Goal: Task Accomplishment & Management: Complete application form

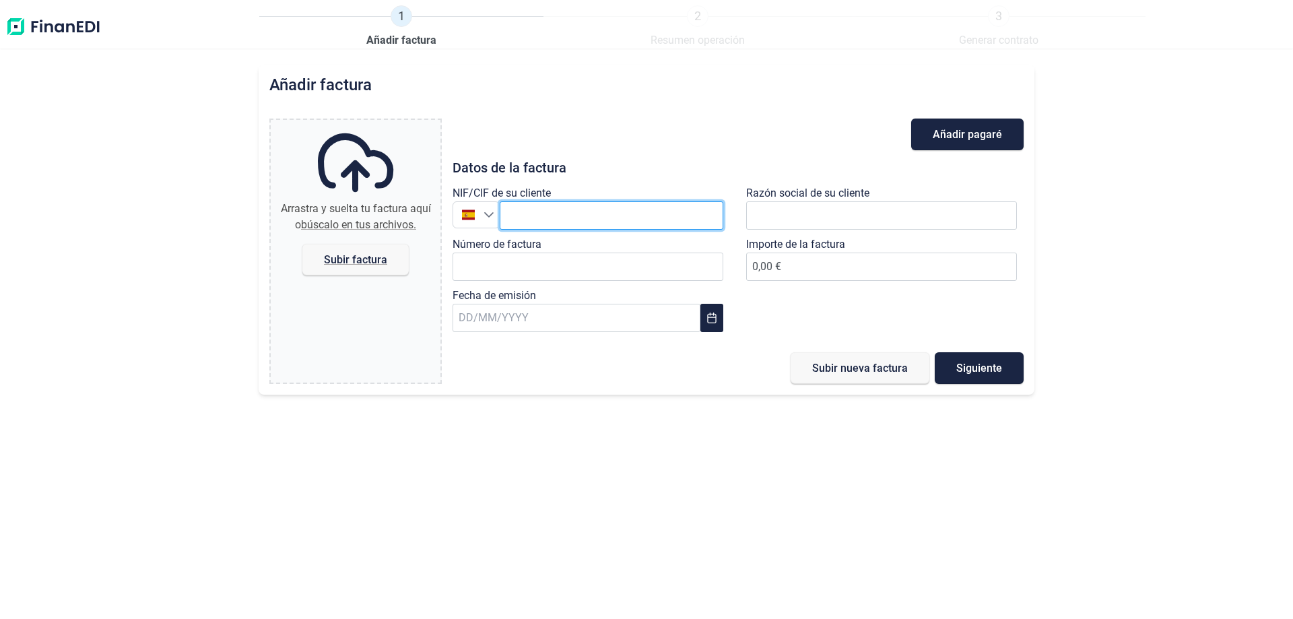
click at [623, 212] on input "text" at bounding box center [612, 215] width 224 height 28
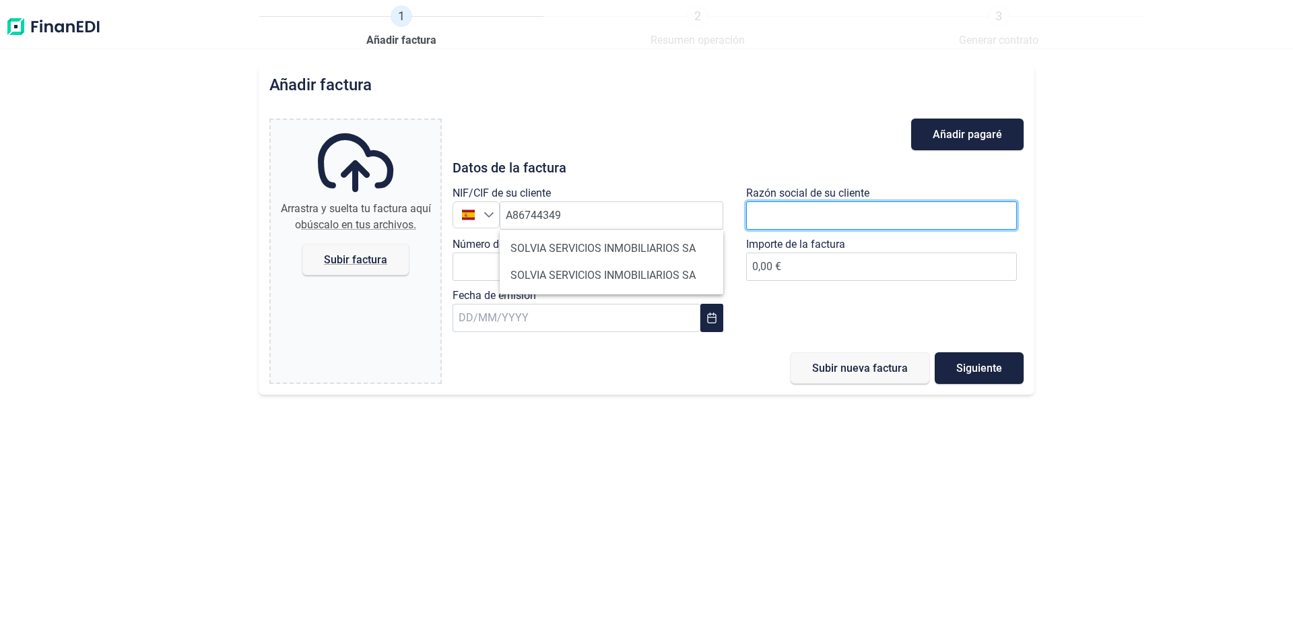
click at [801, 209] on input "text" at bounding box center [881, 215] width 271 height 28
click at [766, 216] on input "text" at bounding box center [881, 215] width 271 height 28
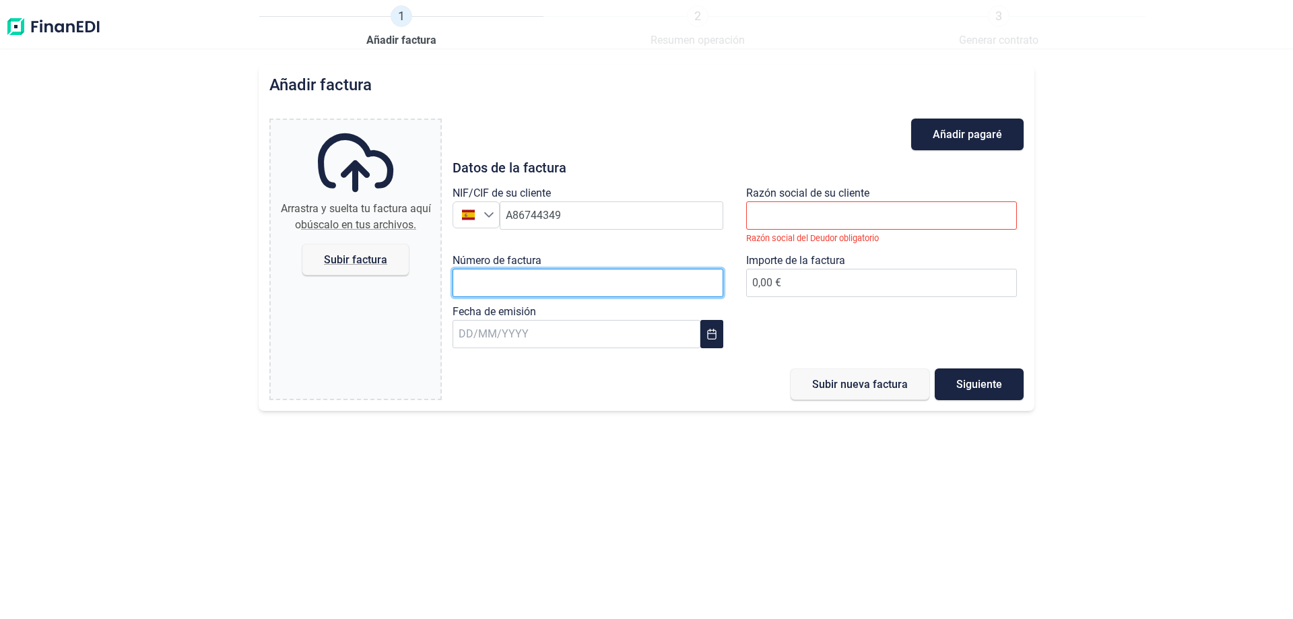
click at [646, 269] on input "Número de factura" at bounding box center [588, 283] width 271 height 28
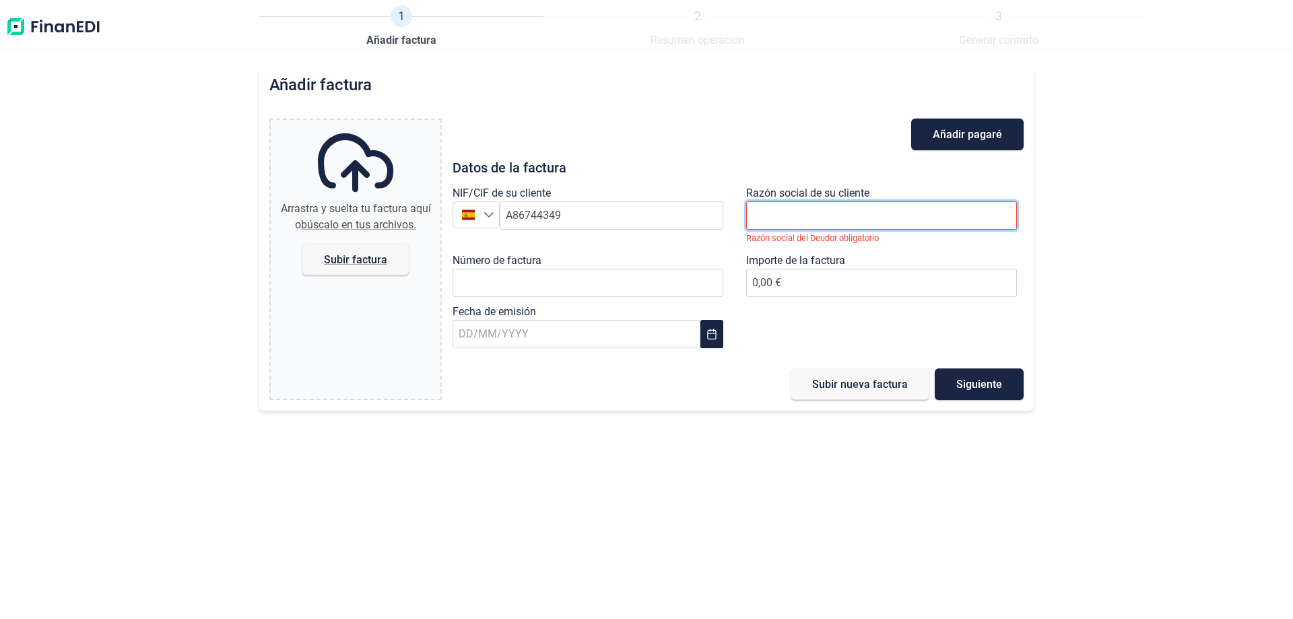
click at [776, 206] on input "text" at bounding box center [881, 215] width 271 height 28
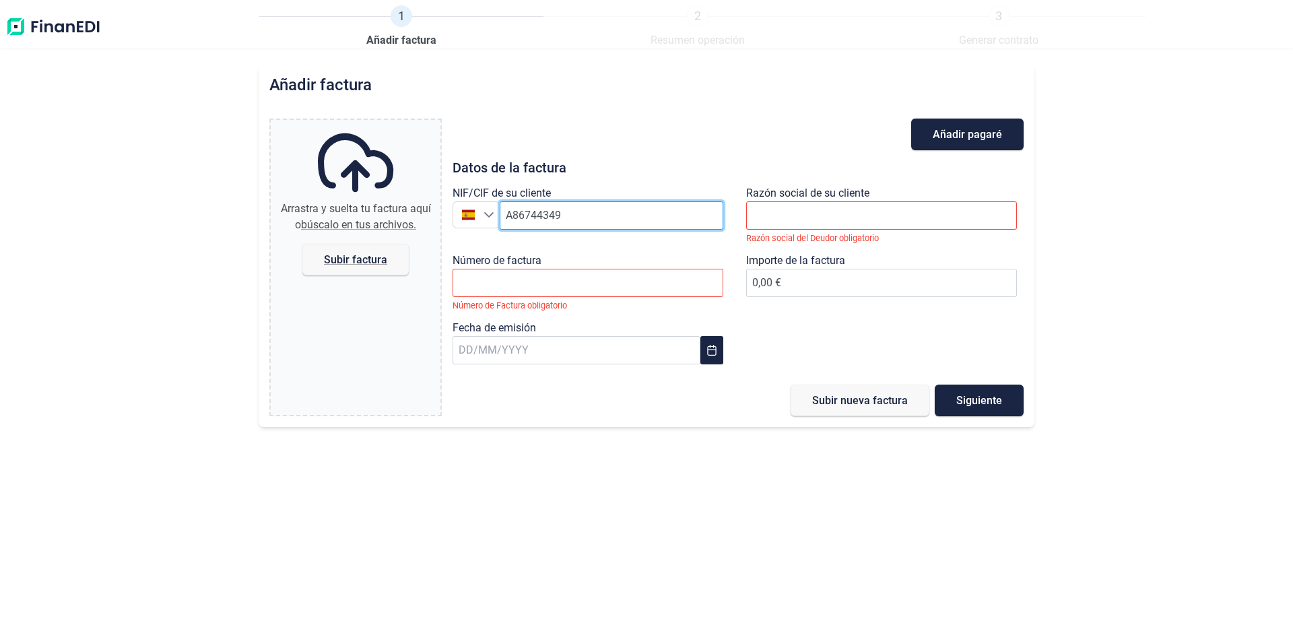
click at [594, 212] on input "A86744349" at bounding box center [612, 215] width 224 height 28
type input "A86744349"
drag, startPoint x: 594, startPoint y: 217, endPoint x: 480, endPoint y: 194, distance: 116.1
click at [480, 194] on div "NIF/CIF de su cliente [GEOGRAPHIC_DATA] España A86744349" at bounding box center [591, 210] width 277 height 51
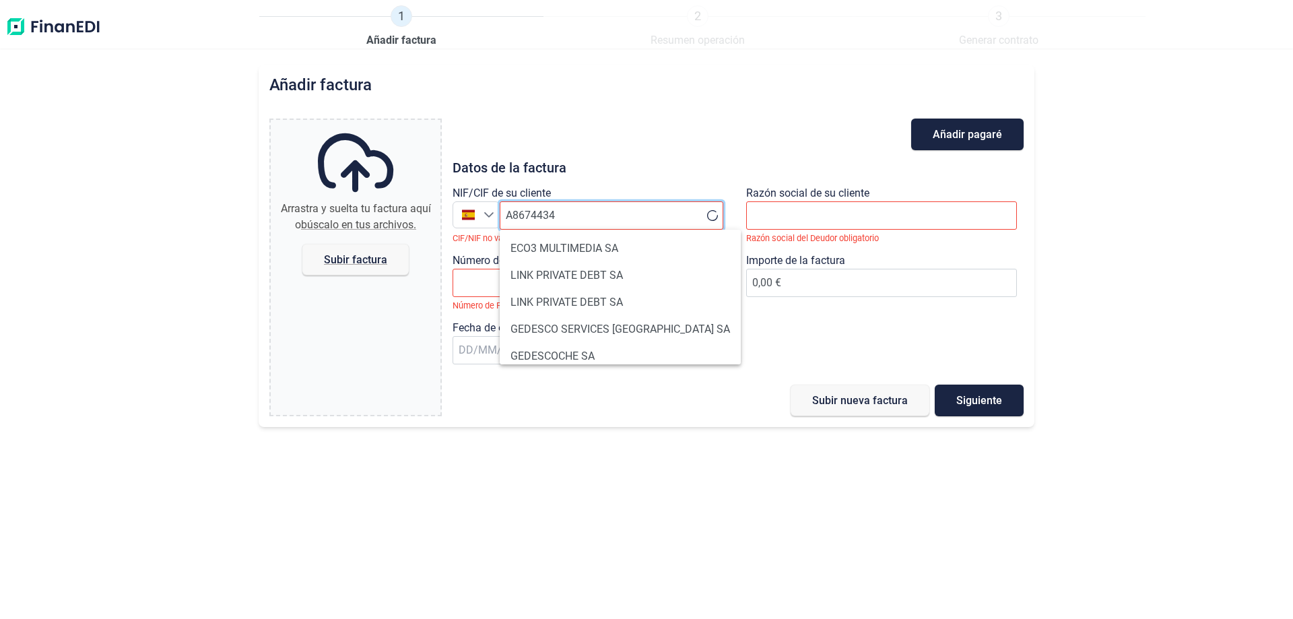
type input "A86744349"
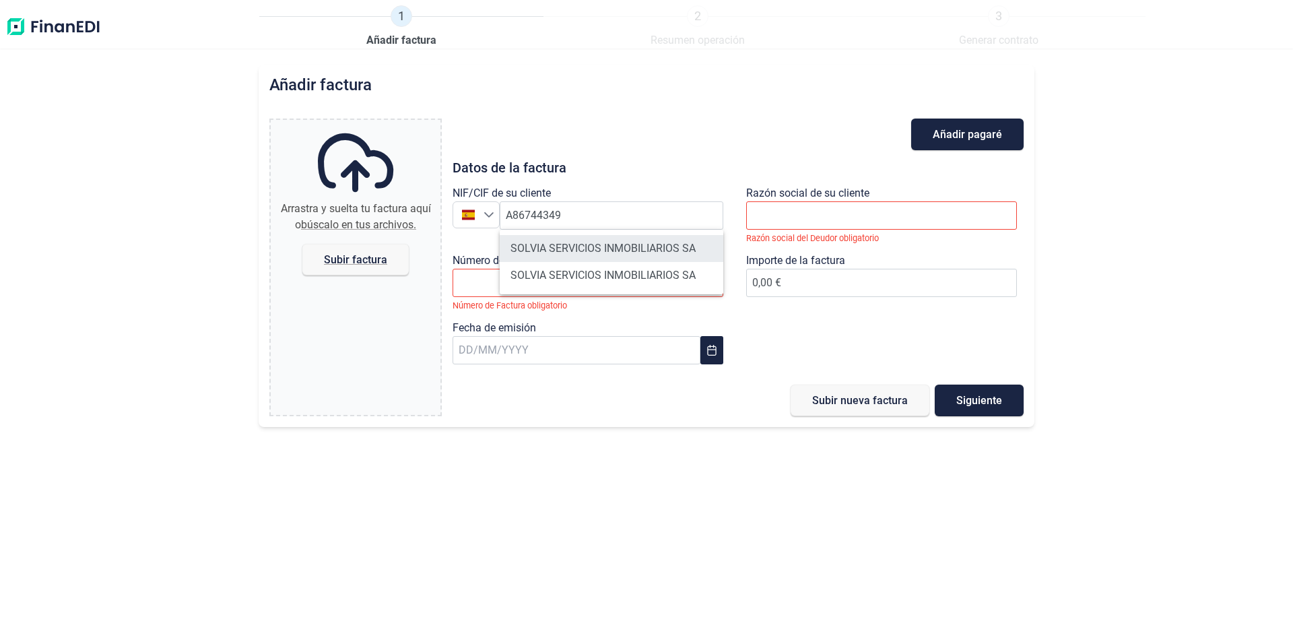
click at [607, 251] on li "SOLVIA SERVICIOS INMOBILIARIOS SA" at bounding box center [612, 248] width 224 height 27
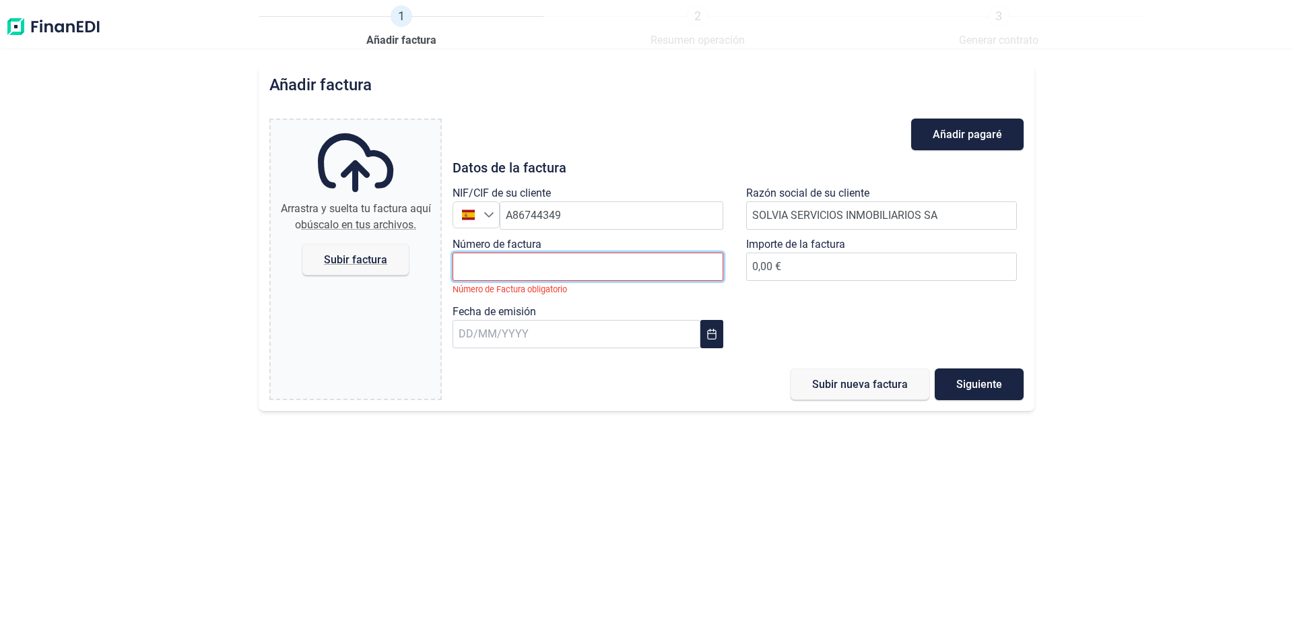
click at [574, 271] on input "Número de factura" at bounding box center [588, 267] width 271 height 28
type input "2025/E000141"
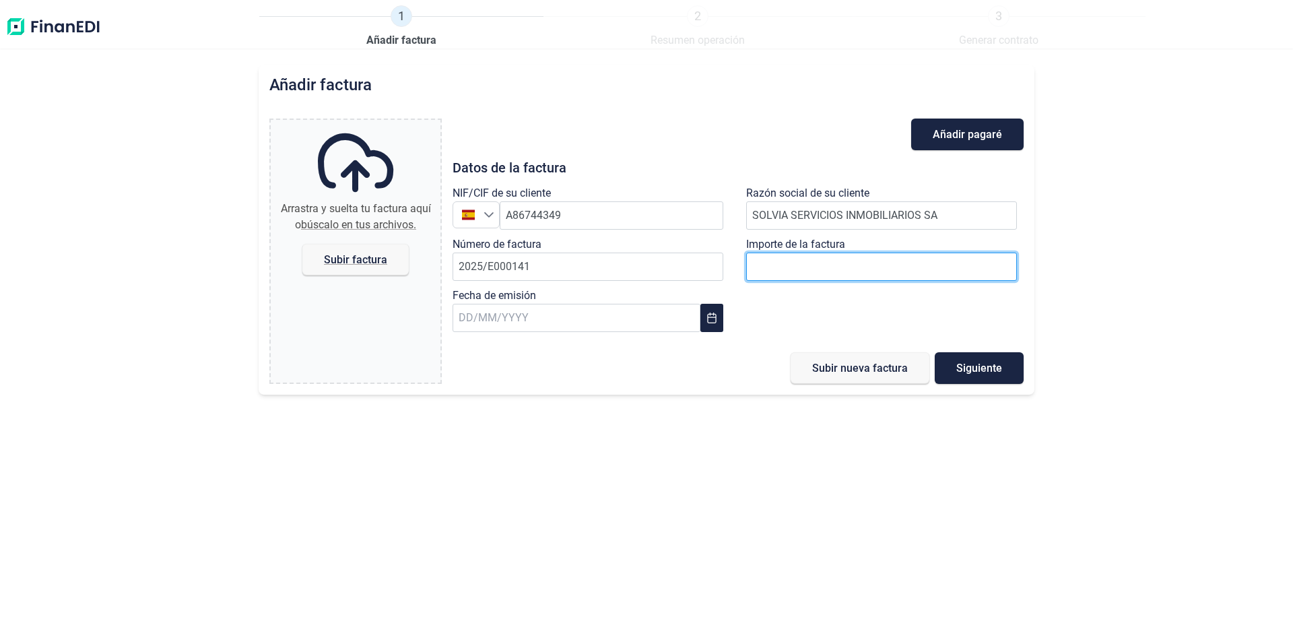
click at [776, 257] on input "0,00 €" at bounding box center [881, 267] width 271 height 28
type input "1610"
type input "1610.69"
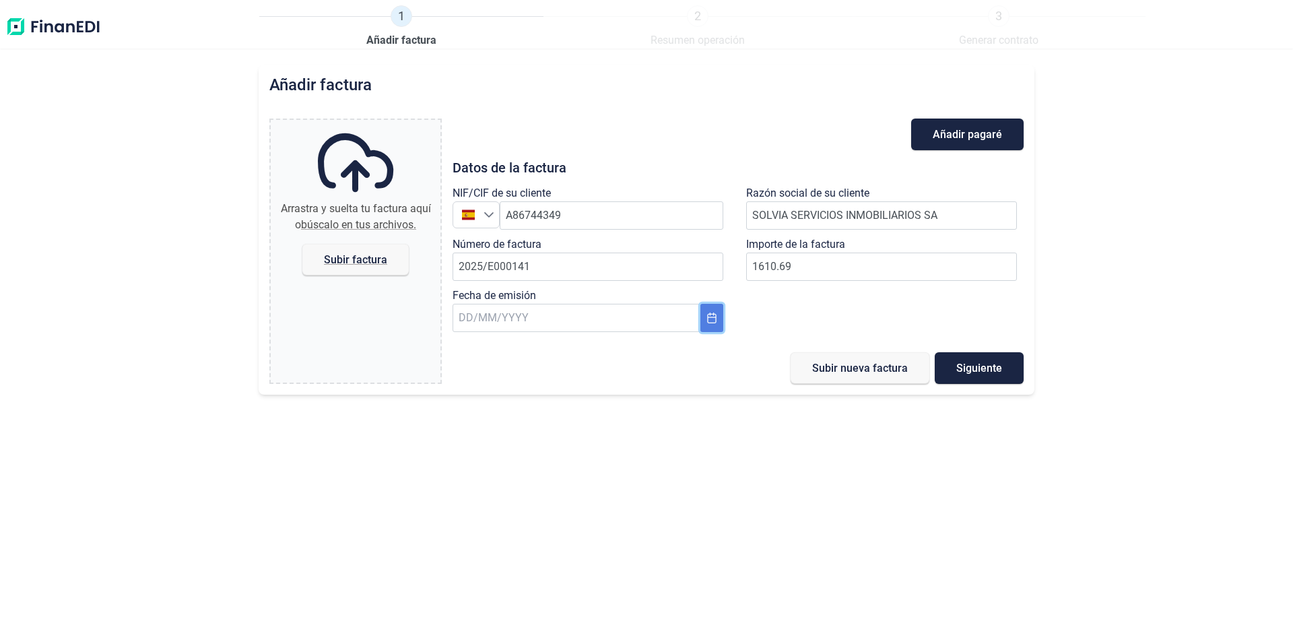
click at [708, 324] on button "Choose Date" at bounding box center [711, 318] width 23 height 28
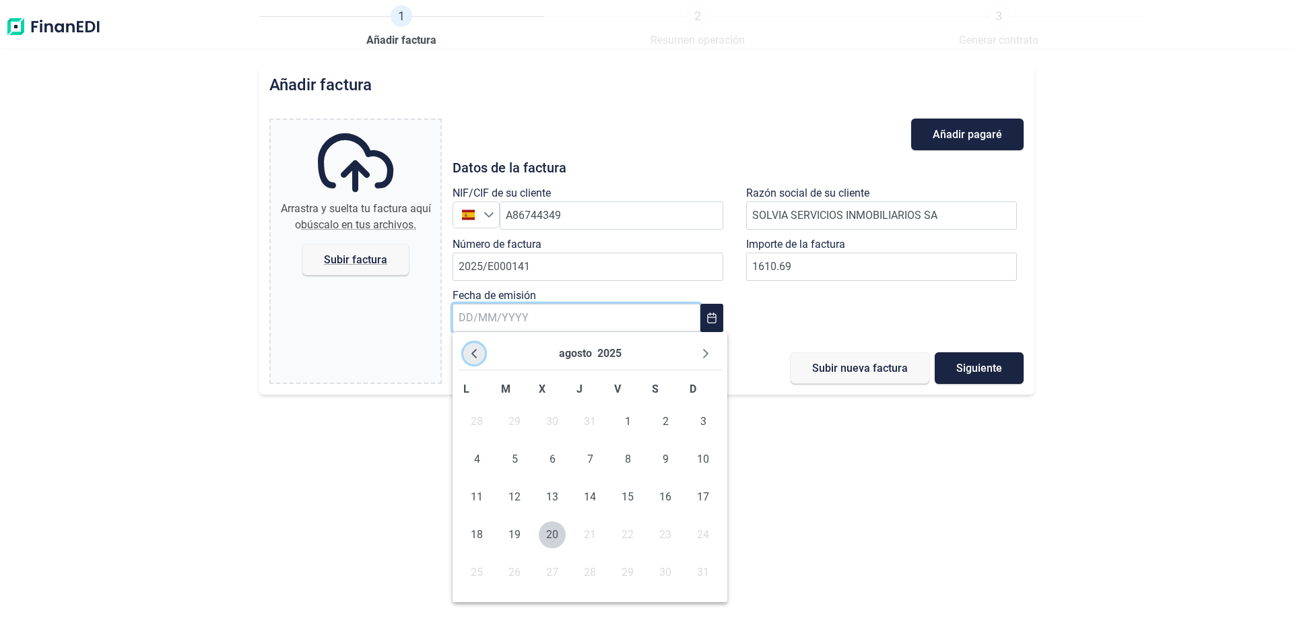
click at [470, 354] on icon "Previous Month" at bounding box center [474, 353] width 11 height 11
click at [630, 461] on span "6" at bounding box center [627, 459] width 27 height 27
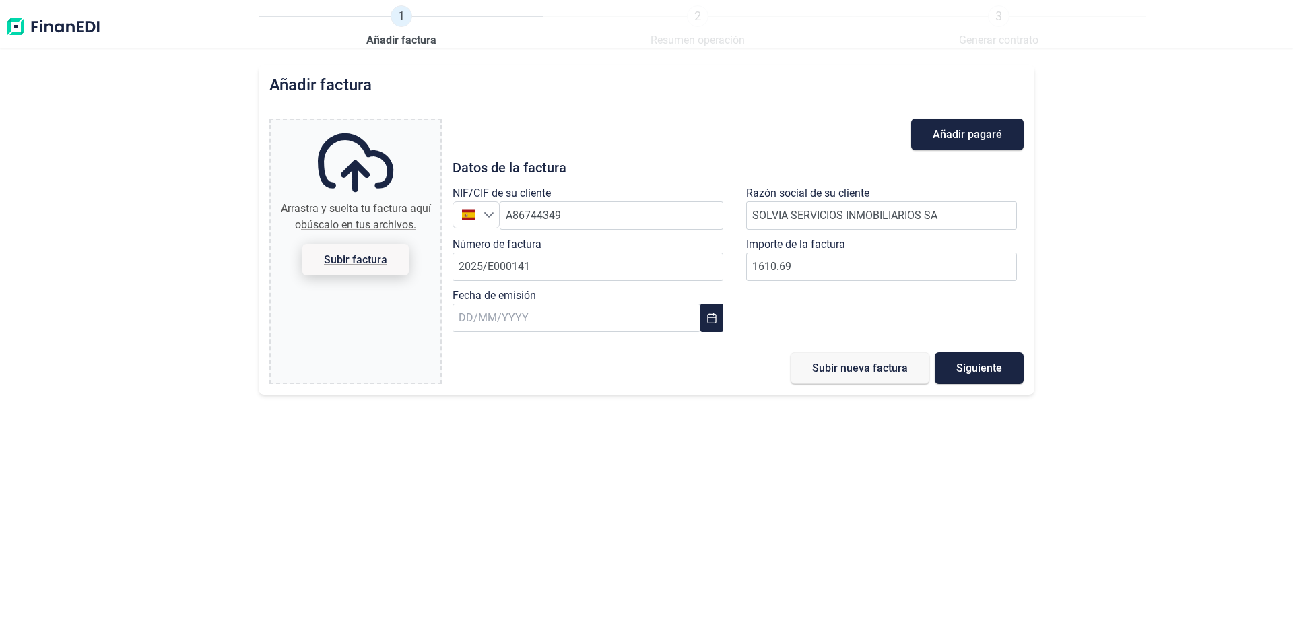
click at [355, 259] on span "Subir factura" at bounding box center [355, 260] width 63 height 10
click at [355, 124] on input "Arrastra y suelta tu factura aquí o búscalo en tus archivos. Subir factura" at bounding box center [356, 122] width 170 height 4
type input "C:\fakepath\E141.pdf"
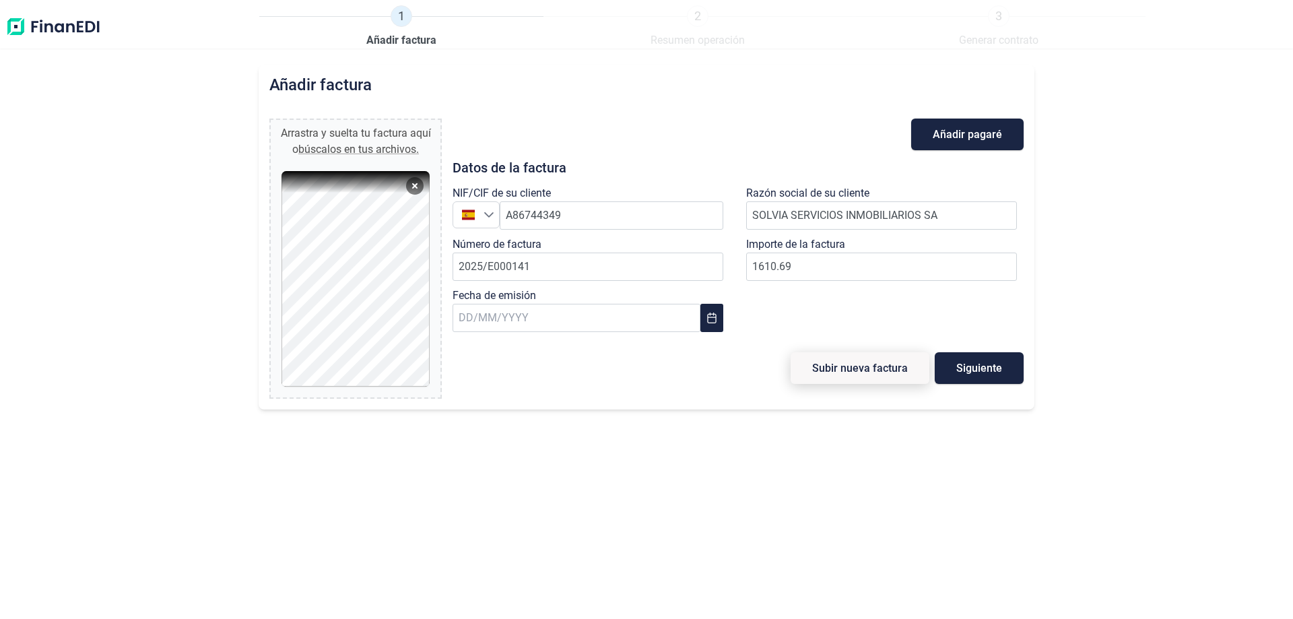
click at [844, 363] on span "Subir nueva factura" at bounding box center [860, 368] width 96 height 10
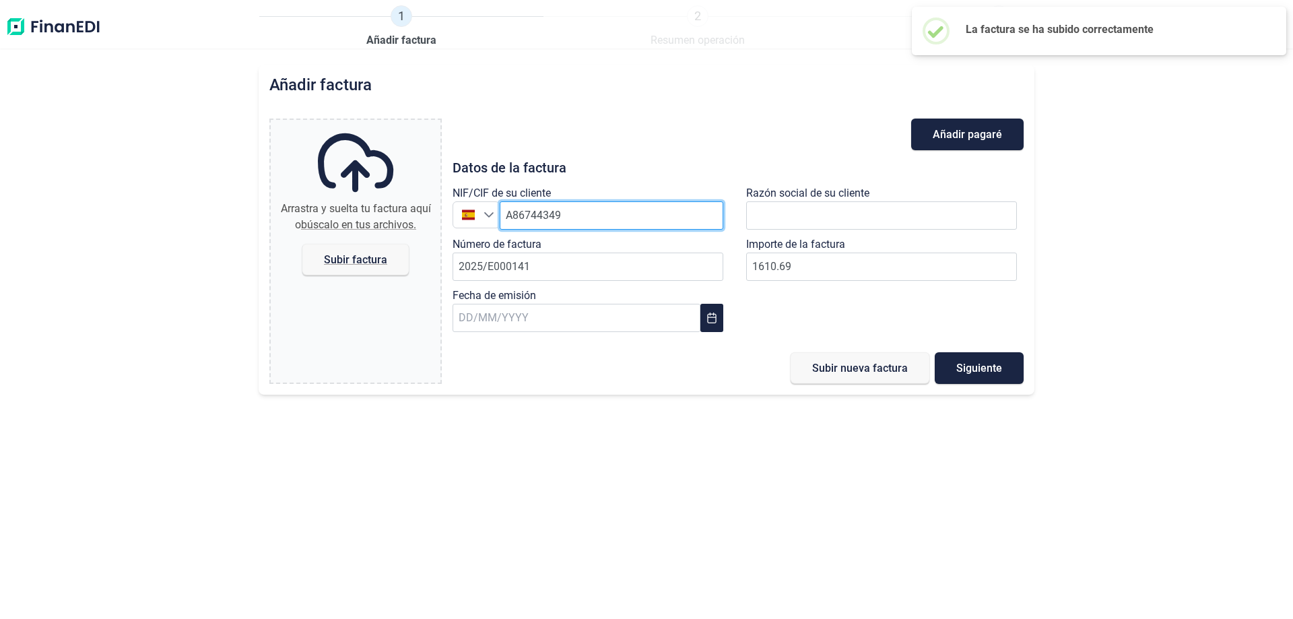
click at [587, 207] on input "A86744349" at bounding box center [612, 215] width 224 height 28
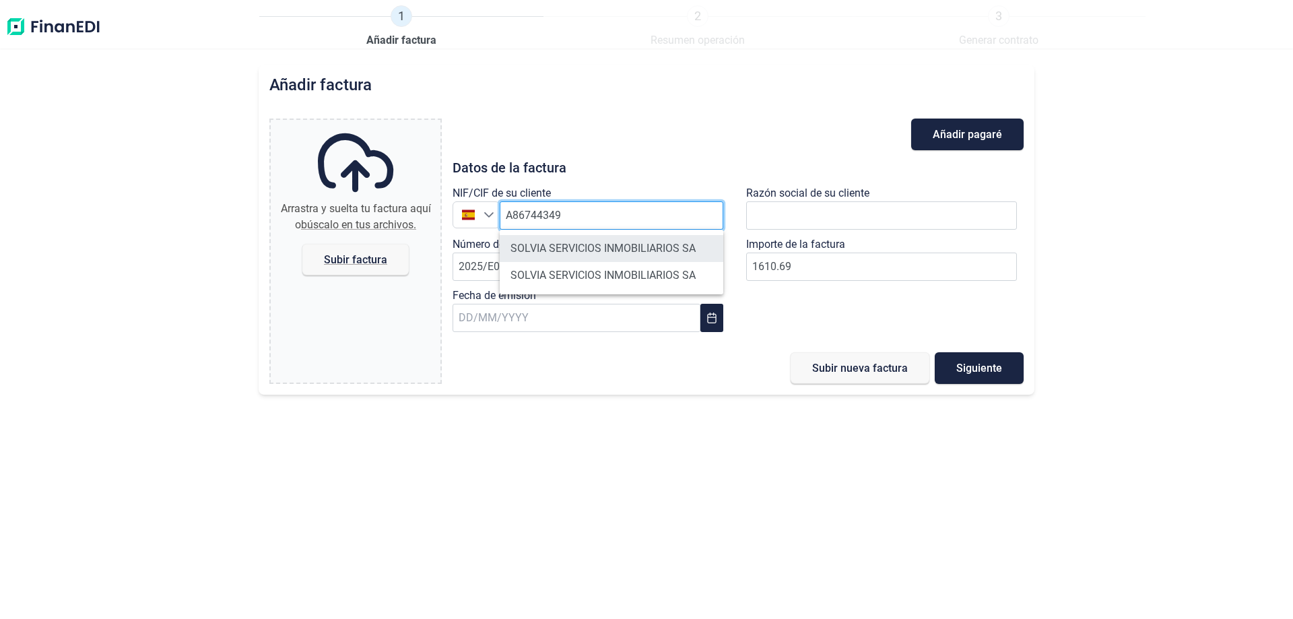
type input "A86744349"
click at [593, 245] on li "SOLVIA SERVICIOS INMOBILIARIOS SA" at bounding box center [612, 248] width 224 height 27
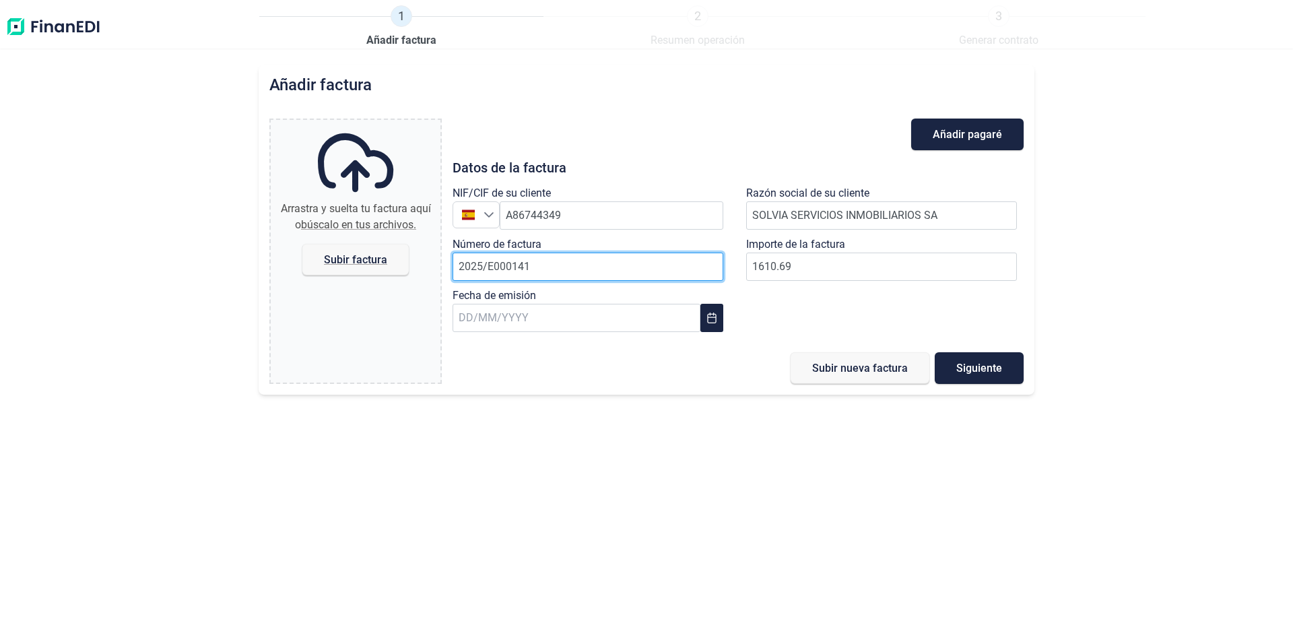
click at [569, 259] on input "2025/E000141" at bounding box center [588, 267] width 271 height 28
type input "2025/E000142"
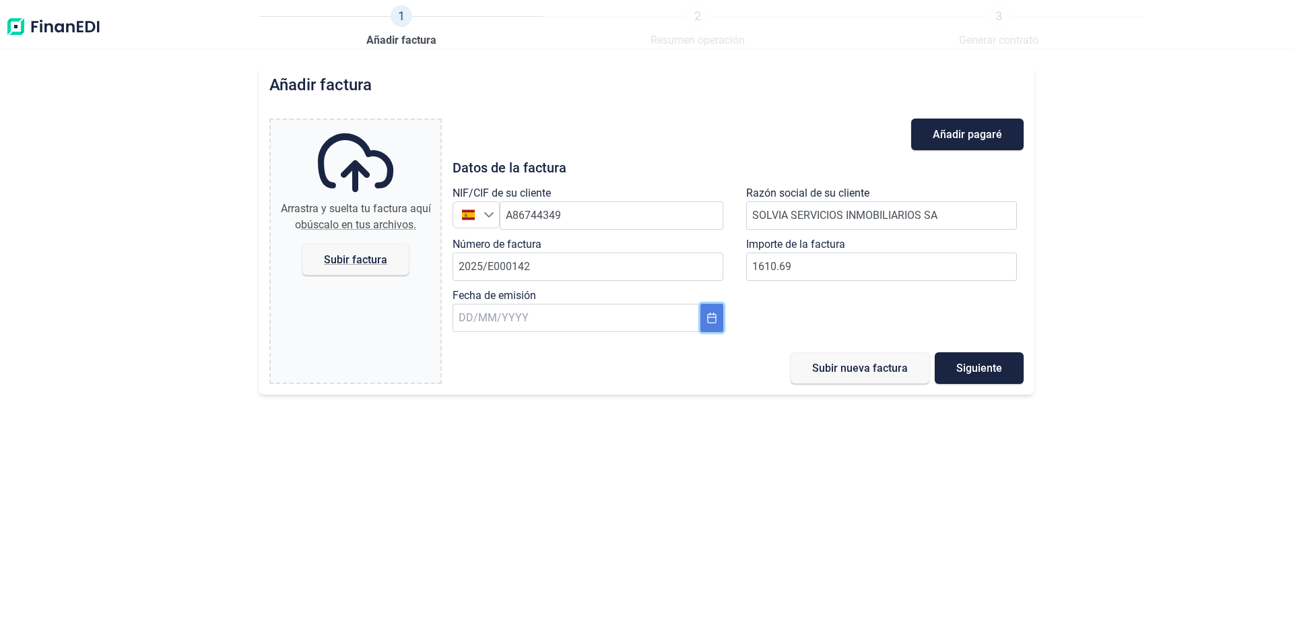
click at [716, 317] on icon "Choose Date" at bounding box center [711, 317] width 9 height 11
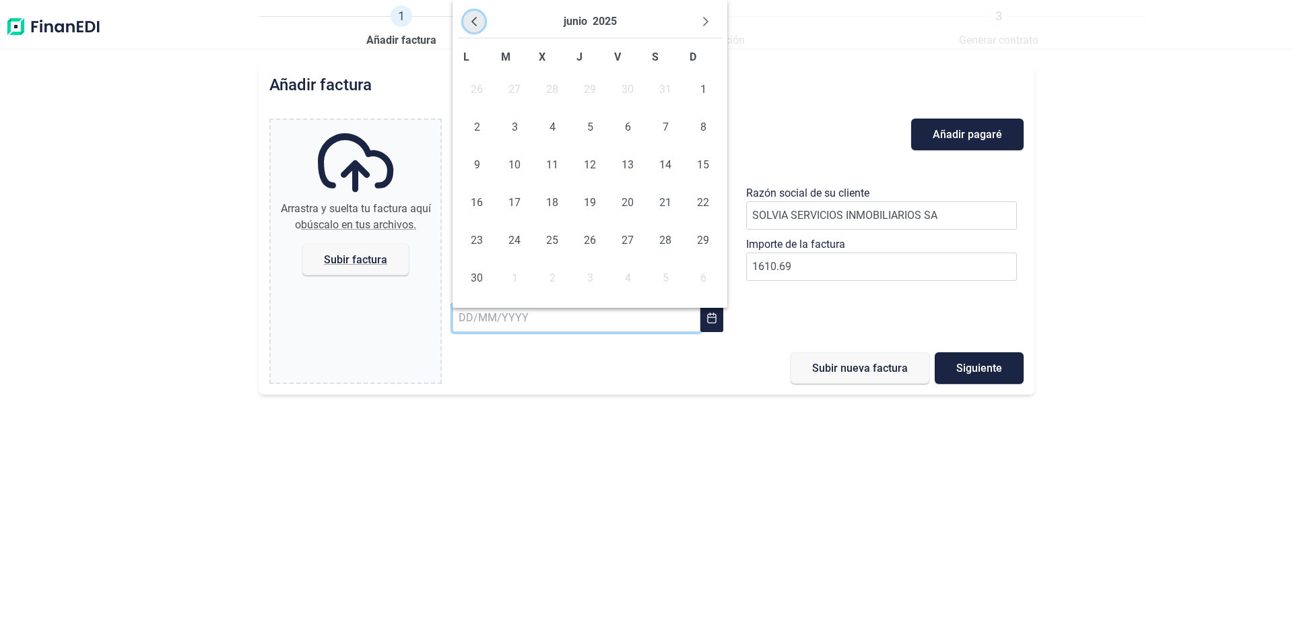
click at [475, 17] on icon "Previous Month" at bounding box center [474, 21] width 11 height 11
click at [711, 14] on button "Next Month" at bounding box center [706, 22] width 22 height 22
click at [632, 123] on span "6" at bounding box center [627, 127] width 27 height 27
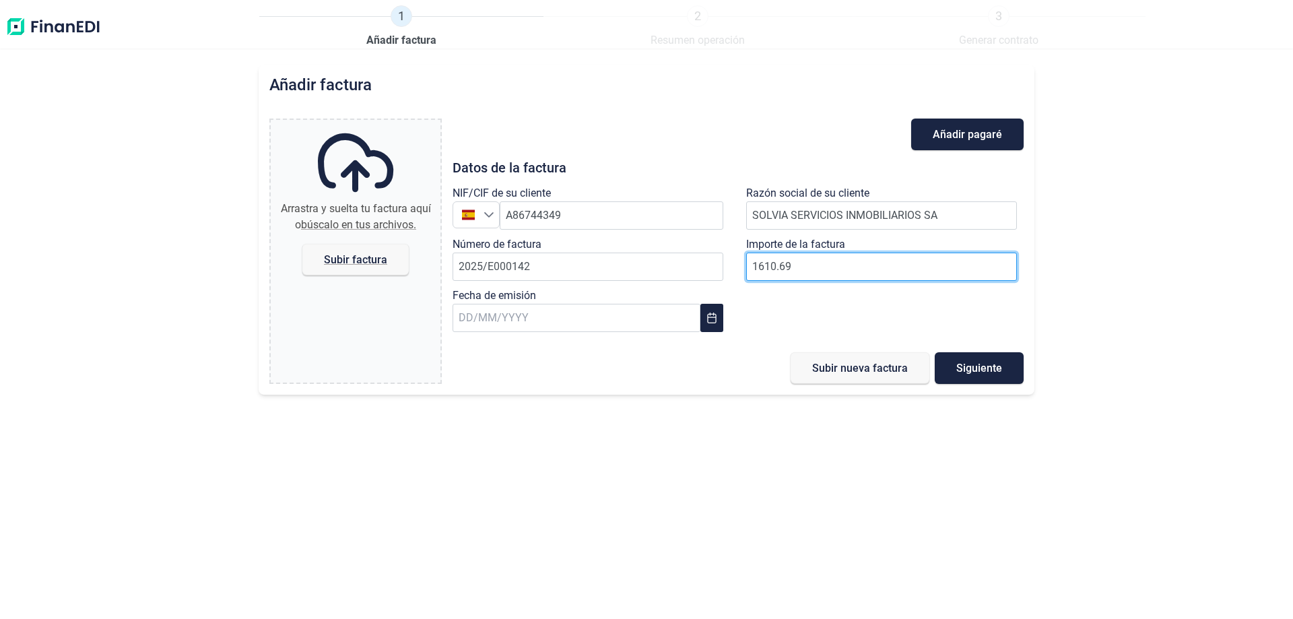
click at [879, 262] on input "1610.69" at bounding box center [881, 267] width 271 height 28
type input "1800"
type input "1800.06"
click at [357, 267] on span "Subir factura" at bounding box center [355, 260] width 106 height 32
click at [357, 124] on input "Arrastra y suelta tu factura aquí o búscalo en tus archivos. Subir factura" at bounding box center [356, 122] width 170 height 4
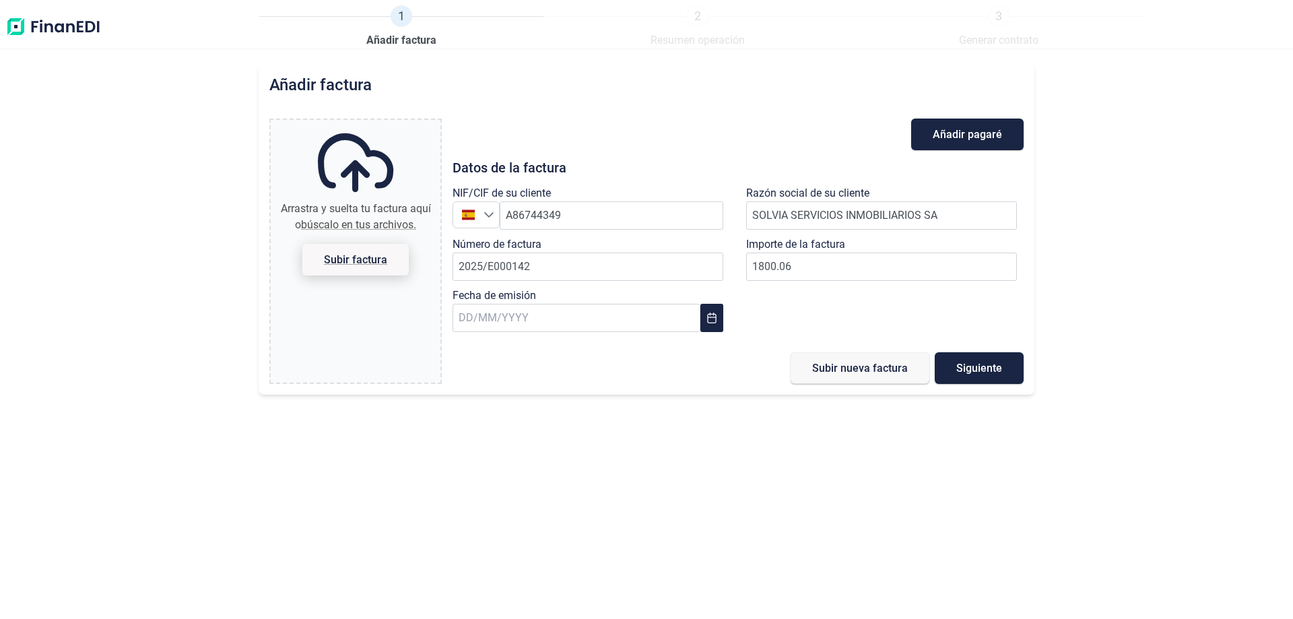
type input "C:\fakepath\E142.pdf"
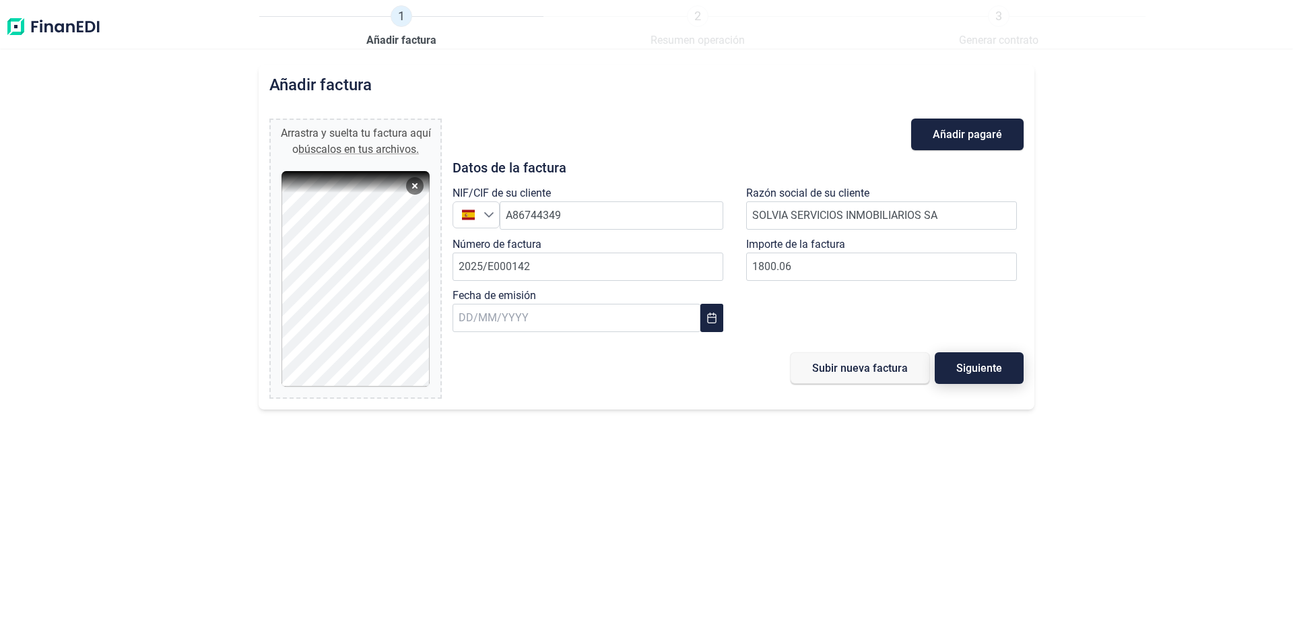
click at [978, 366] on span "Siguiente" at bounding box center [979, 368] width 46 height 10
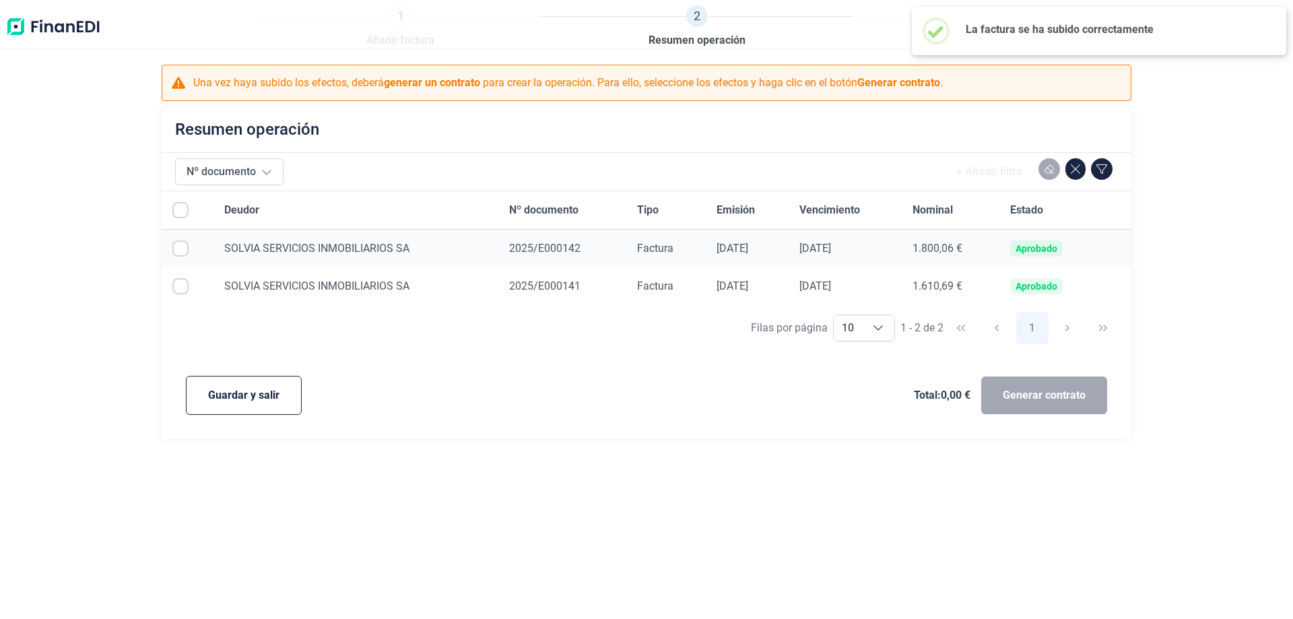
checkbox input "true"
